Goal: Task Accomplishment & Management: Manage account settings

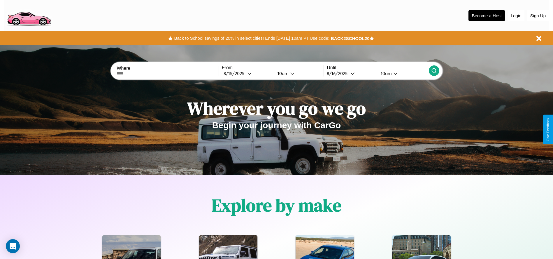
click at [252, 38] on button "Back to School savings of 20% in select cities! Ends [DATE] 10am PT. Use code:" at bounding box center [252, 38] width 158 height 8
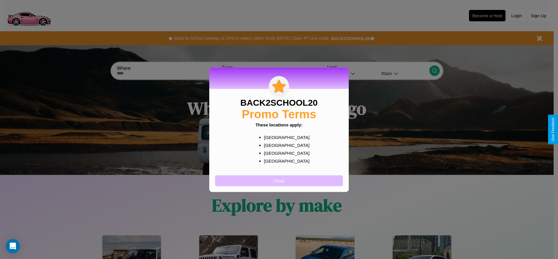
click at [279, 180] on button "Close" at bounding box center [279, 180] width 128 height 11
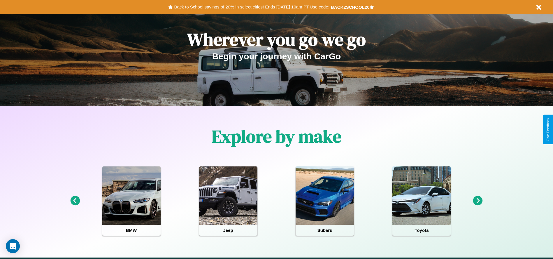
scroll to position [121, 0]
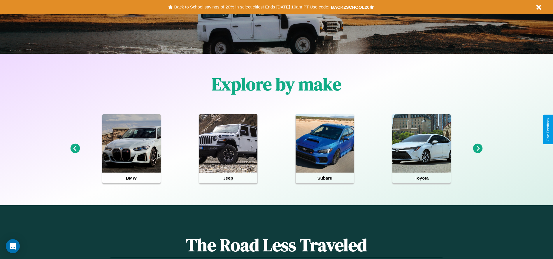
click at [75, 148] on icon at bounding box center [75, 148] width 10 height 10
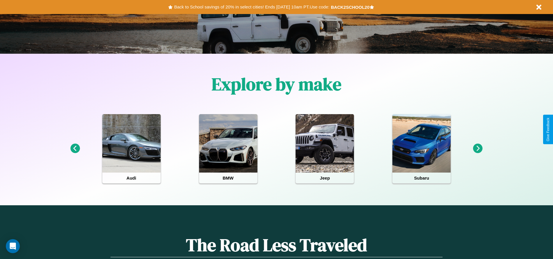
click at [478, 148] on icon at bounding box center [478, 148] width 10 height 10
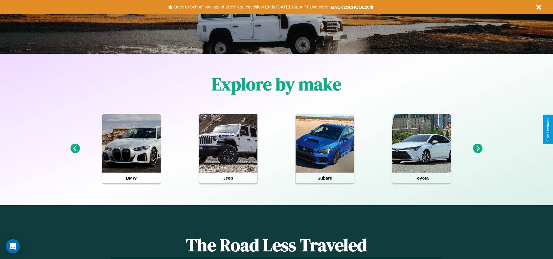
click at [75, 148] on icon at bounding box center [75, 148] width 10 height 10
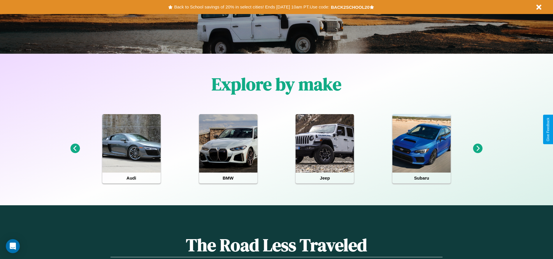
click at [478, 148] on icon at bounding box center [478, 148] width 10 height 10
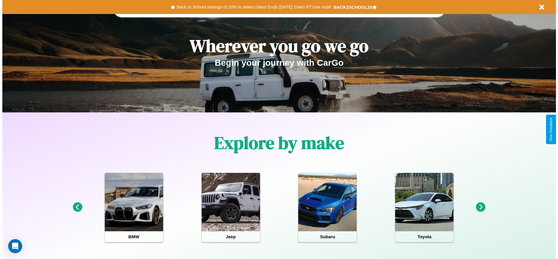
scroll to position [0, 0]
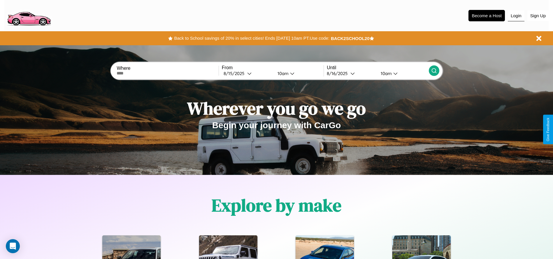
click at [516, 15] on button "Login" at bounding box center [516, 15] width 17 height 11
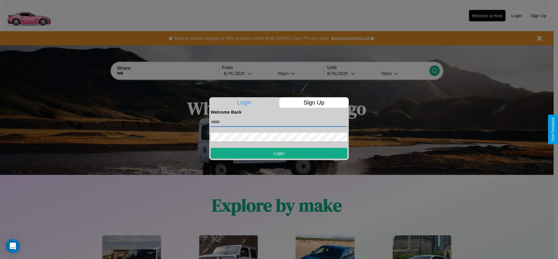
click at [279, 122] on input "text" at bounding box center [279, 121] width 136 height 9
type input "**********"
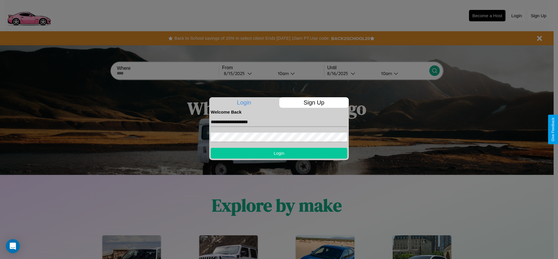
click at [279, 153] on button "Login" at bounding box center [279, 153] width 136 height 11
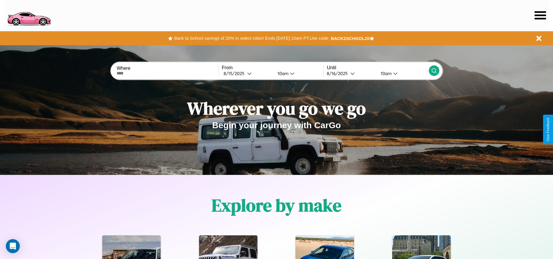
click at [540, 15] on icon at bounding box center [540, 15] width 11 height 8
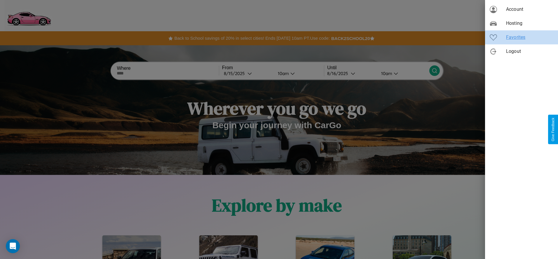
click at [521, 37] on span "Favorites" at bounding box center [529, 37] width 47 height 7
